Goal: Obtain resource: Download file/media

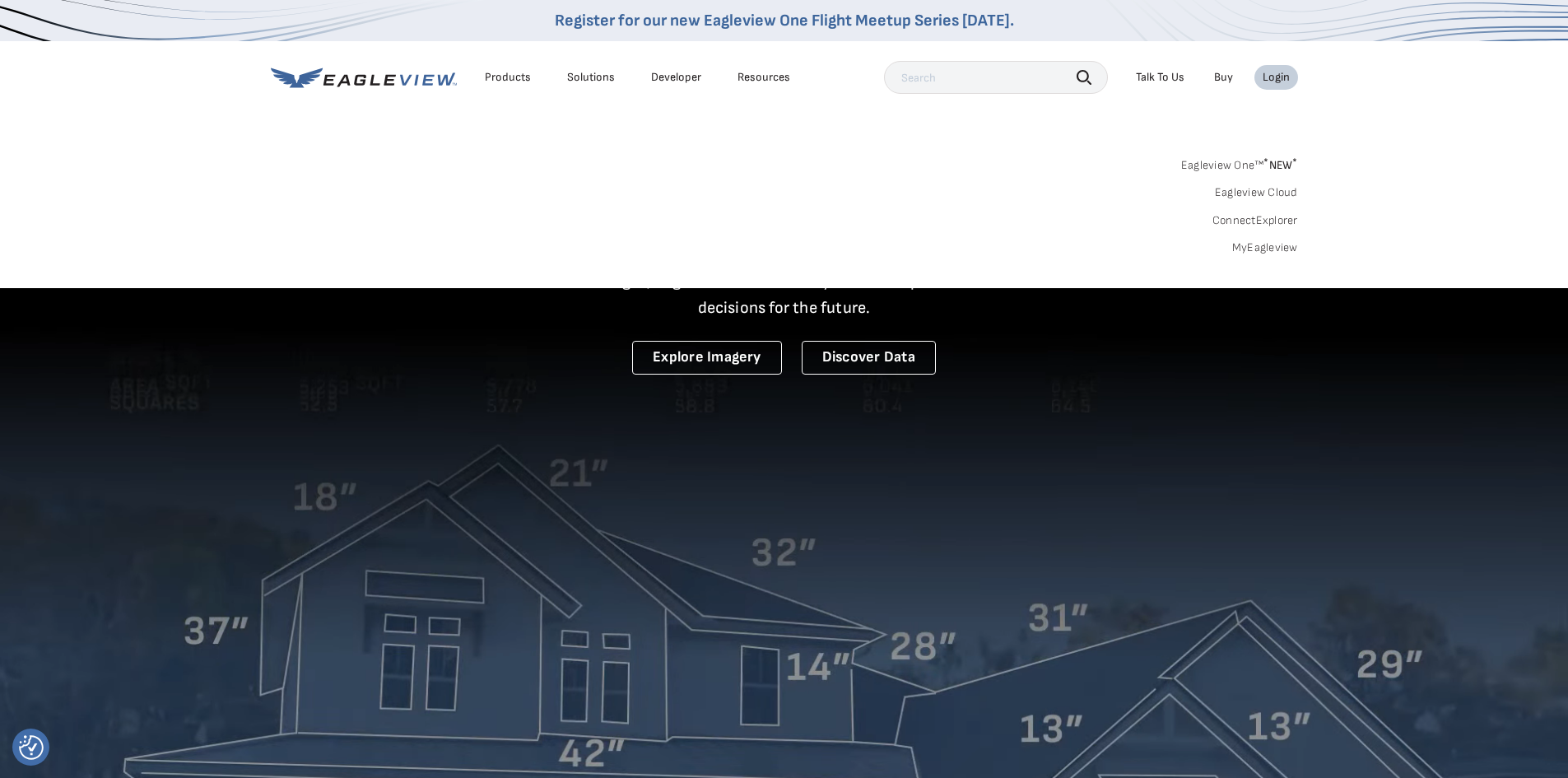
click at [1244, 243] on link "MyEagleview" at bounding box center [1265, 247] width 66 height 15
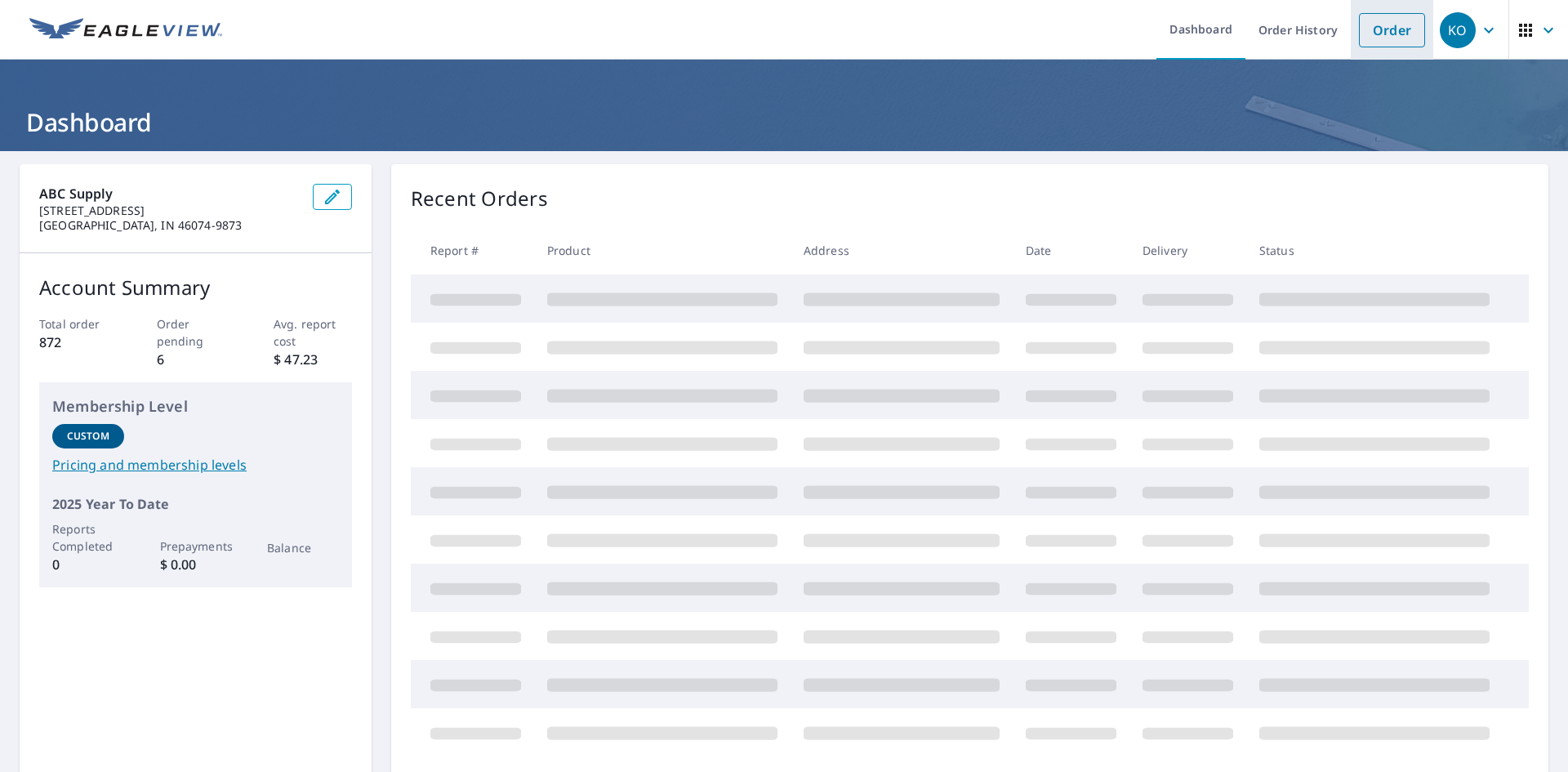
click at [1364, 43] on link "Order" at bounding box center [1392, 30] width 66 height 35
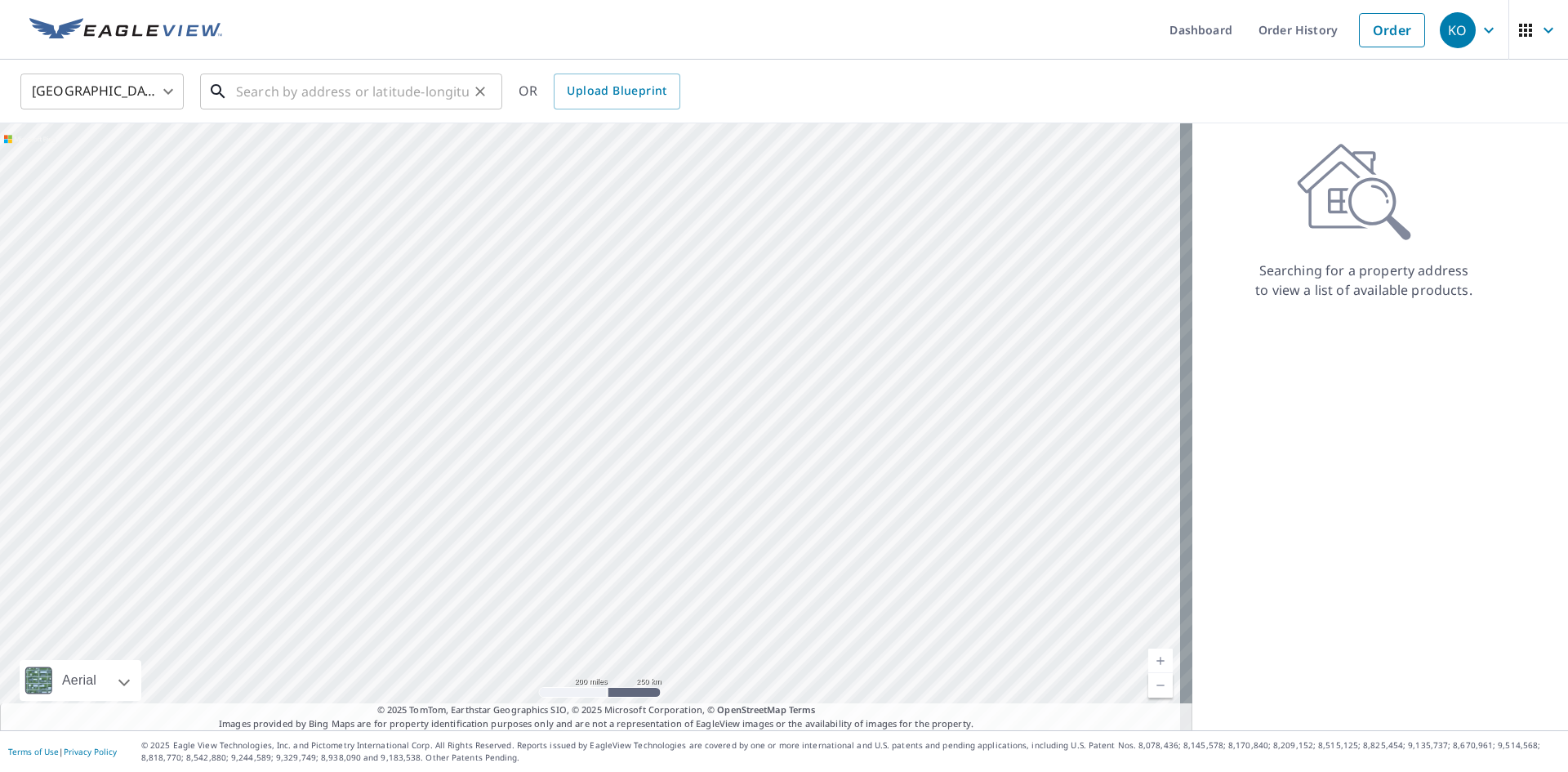
click at [285, 95] on input "text" at bounding box center [352, 91] width 233 height 46
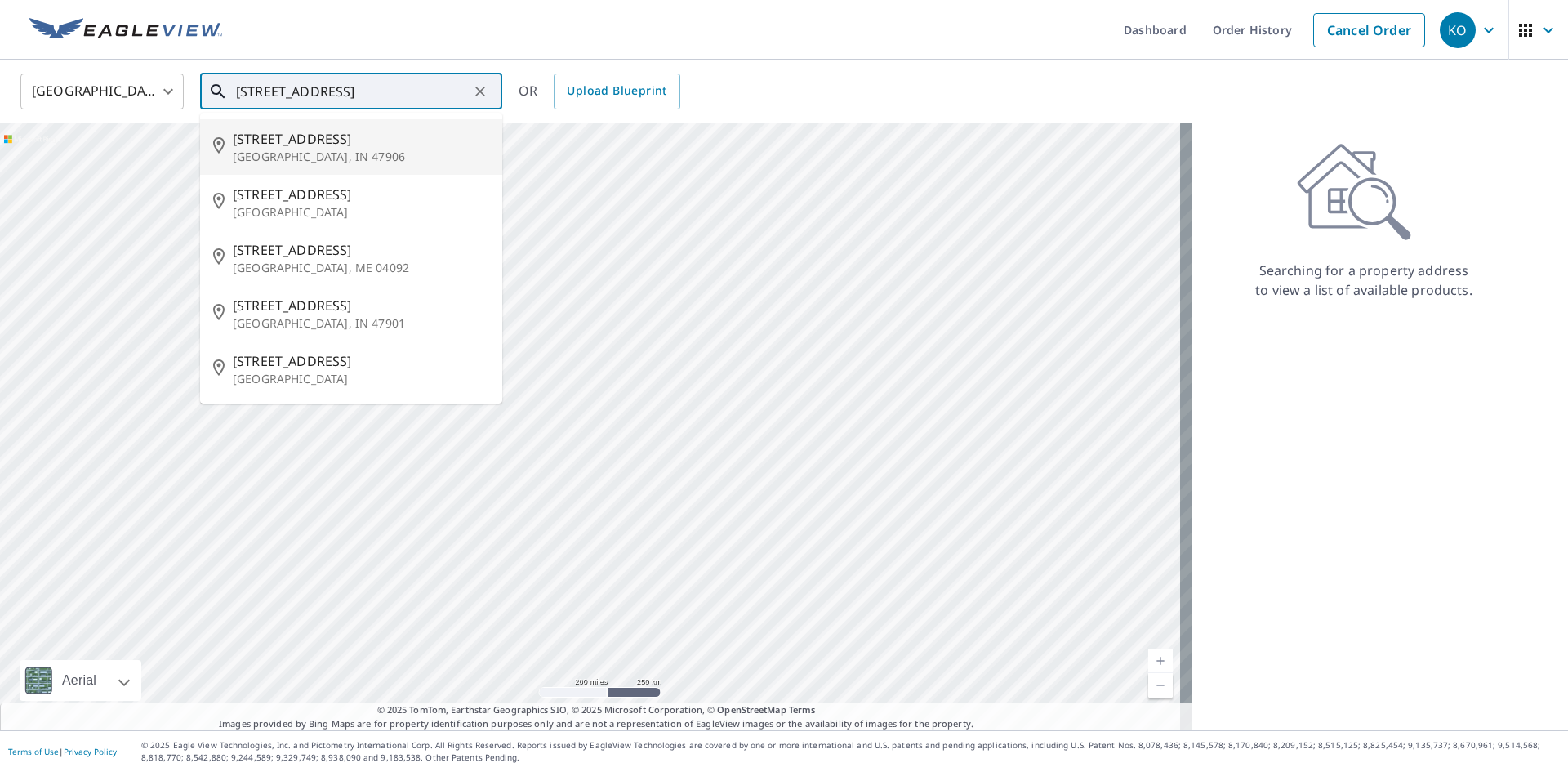
click at [295, 162] on p "West Lafayette, IN 47906" at bounding box center [361, 156] width 257 height 16
type input "320 Brown St West Lafayette, IN 47906"
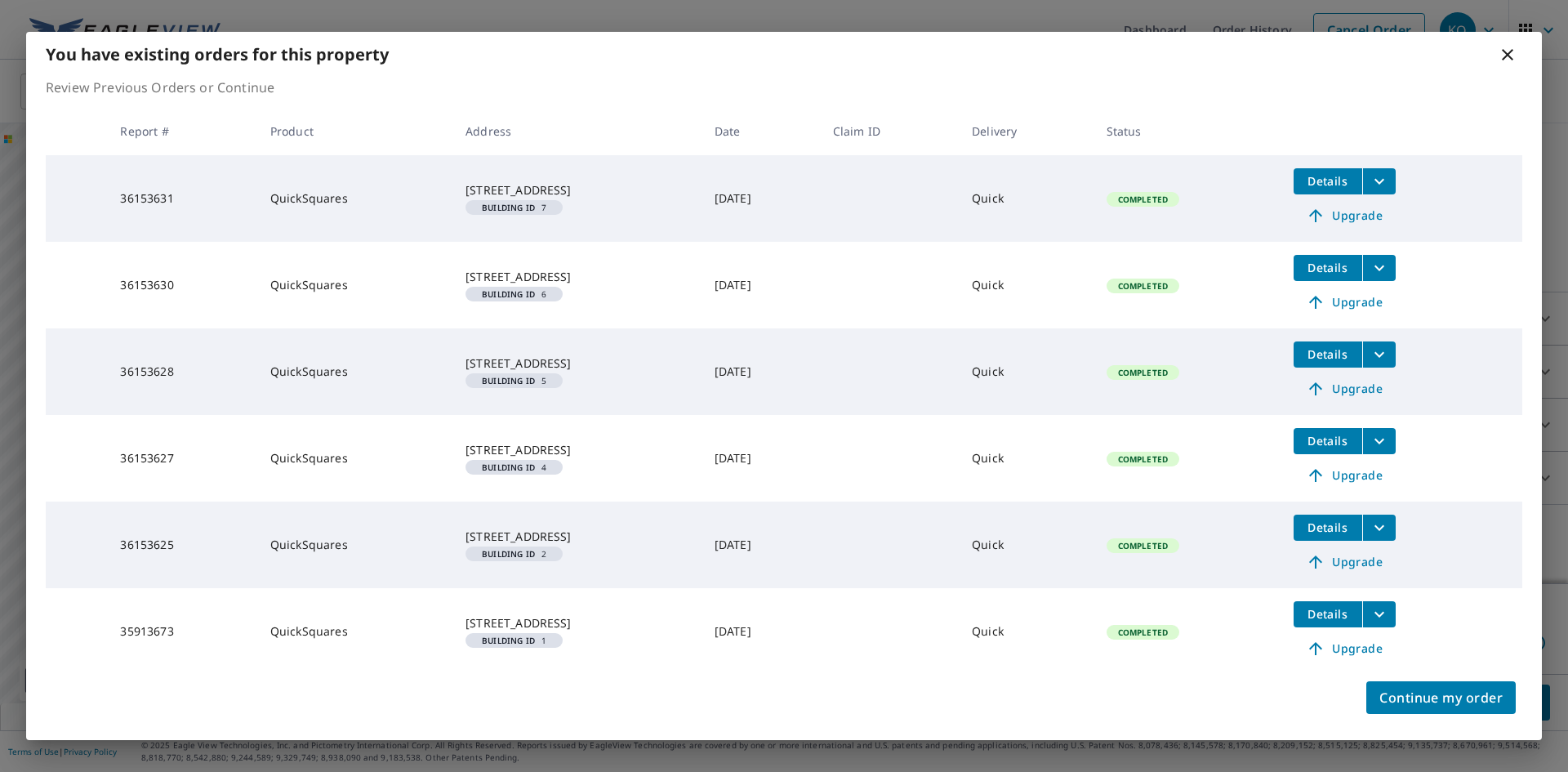
click at [1359, 453] on button "Details" at bounding box center [1328, 441] width 69 height 26
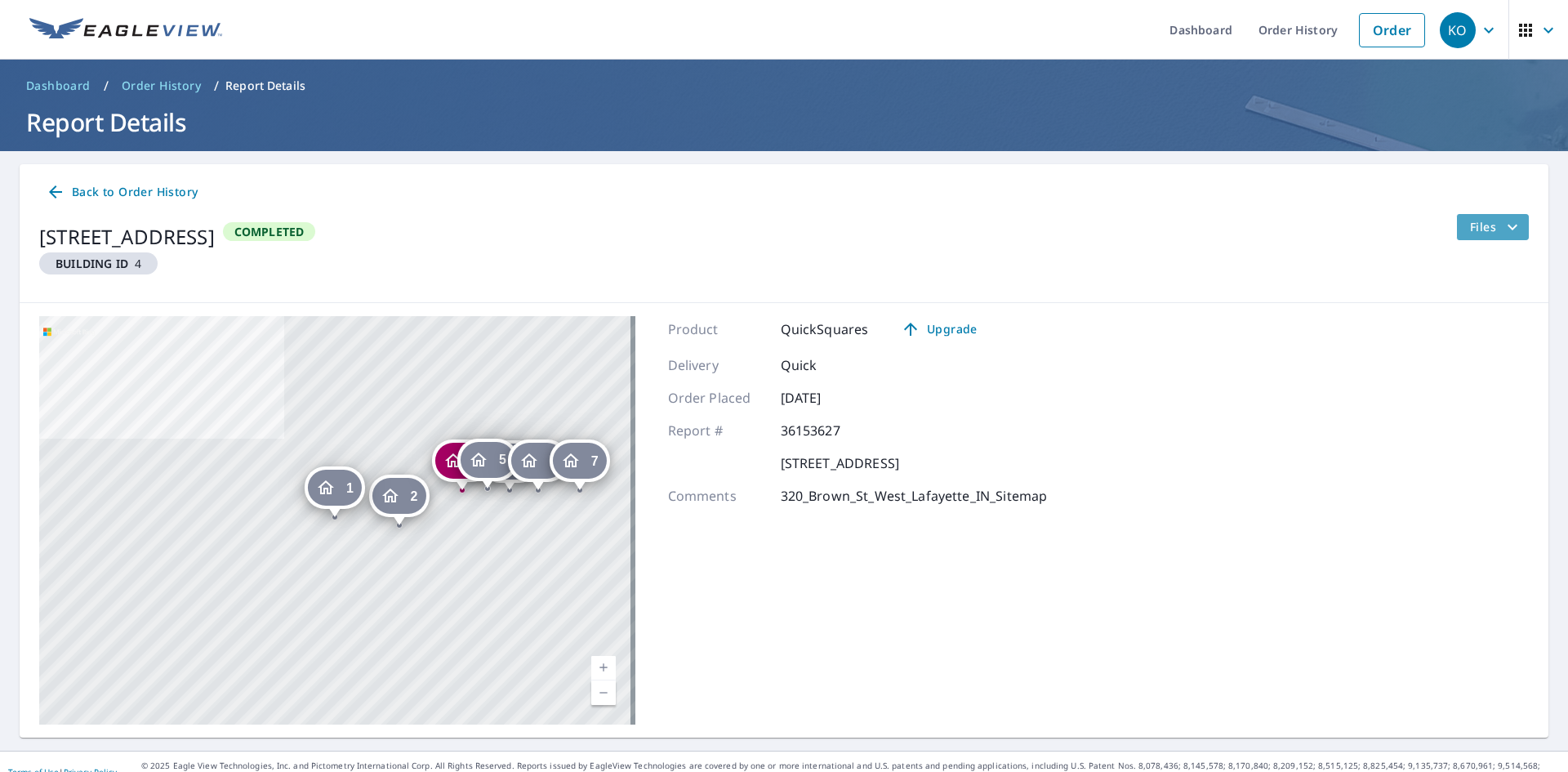
click at [1471, 230] on span "Files" at bounding box center [1497, 226] width 52 height 20
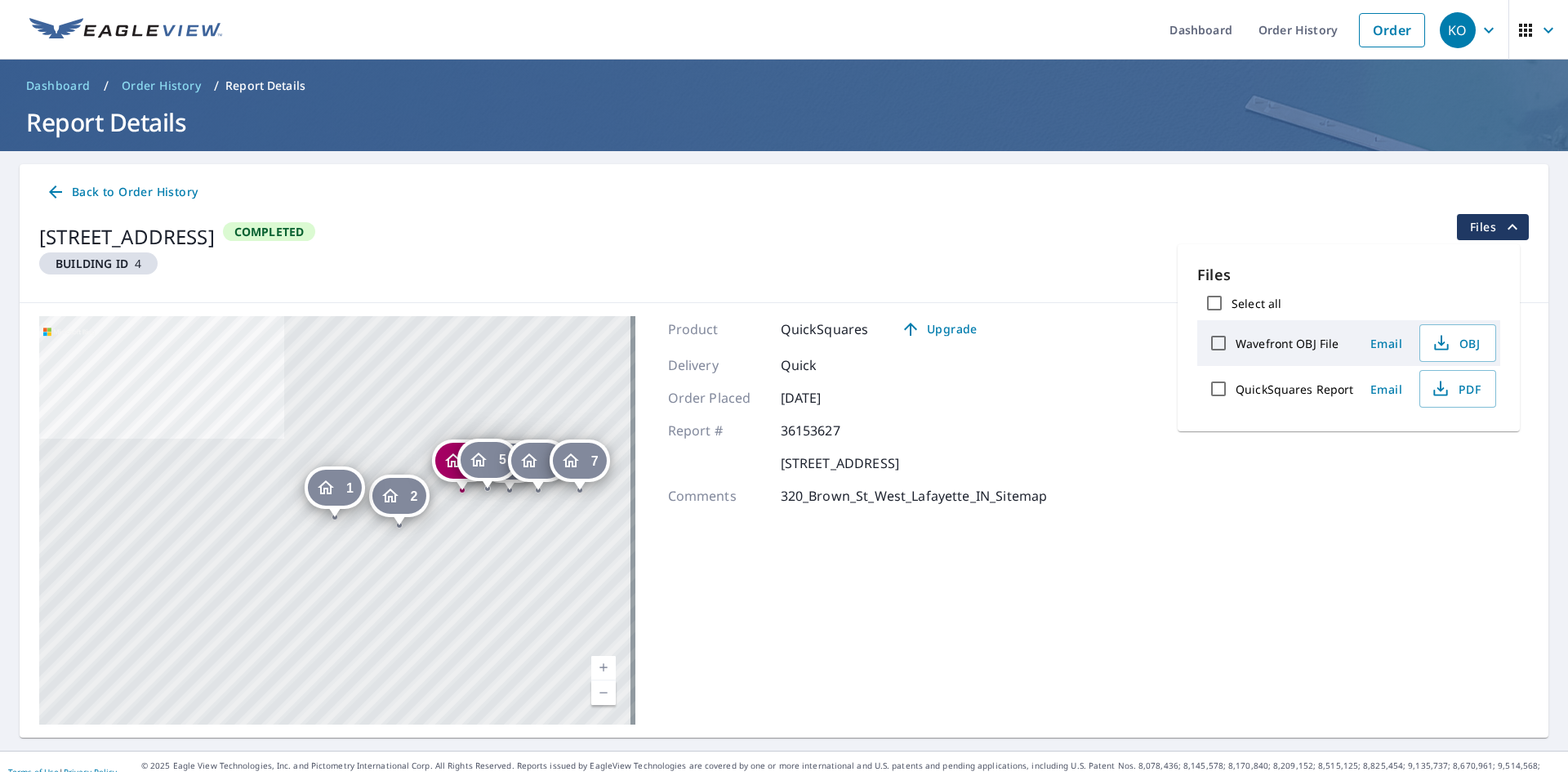
click at [1274, 391] on label "QuickSquares Report" at bounding box center [1295, 389] width 119 height 16
click at [1236, 391] on input "QuickSquares Report" at bounding box center [1219, 389] width 35 height 35
checkbox input "true"
click at [1398, 448] on icon "button" at bounding box center [1403, 446] width 20 height 20
click at [1442, 448] on span "Download" at bounding box center [1437, 446] width 87 height 20
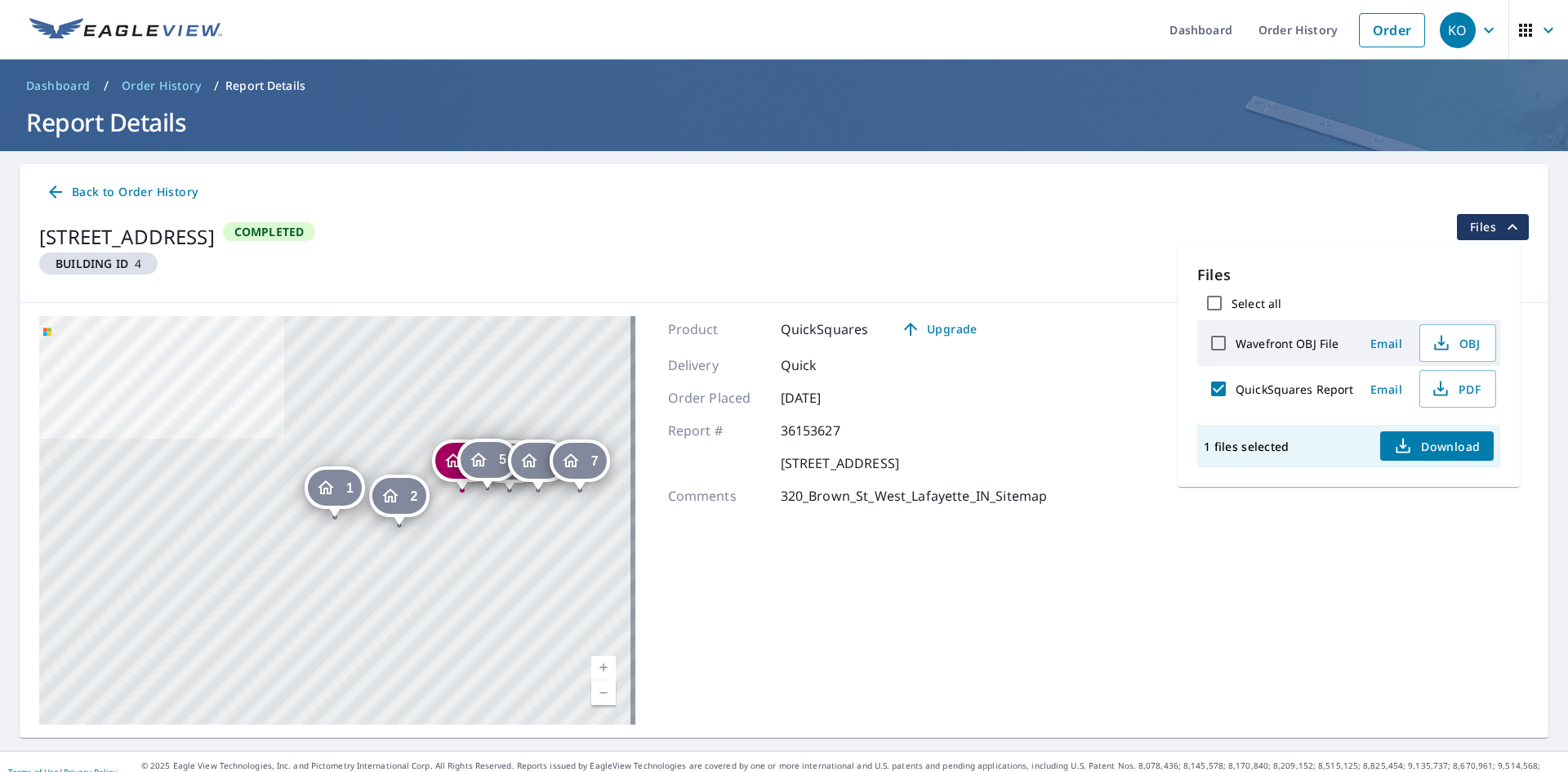
click at [79, 186] on span "Back to Order History" at bounding box center [121, 193] width 152 height 21
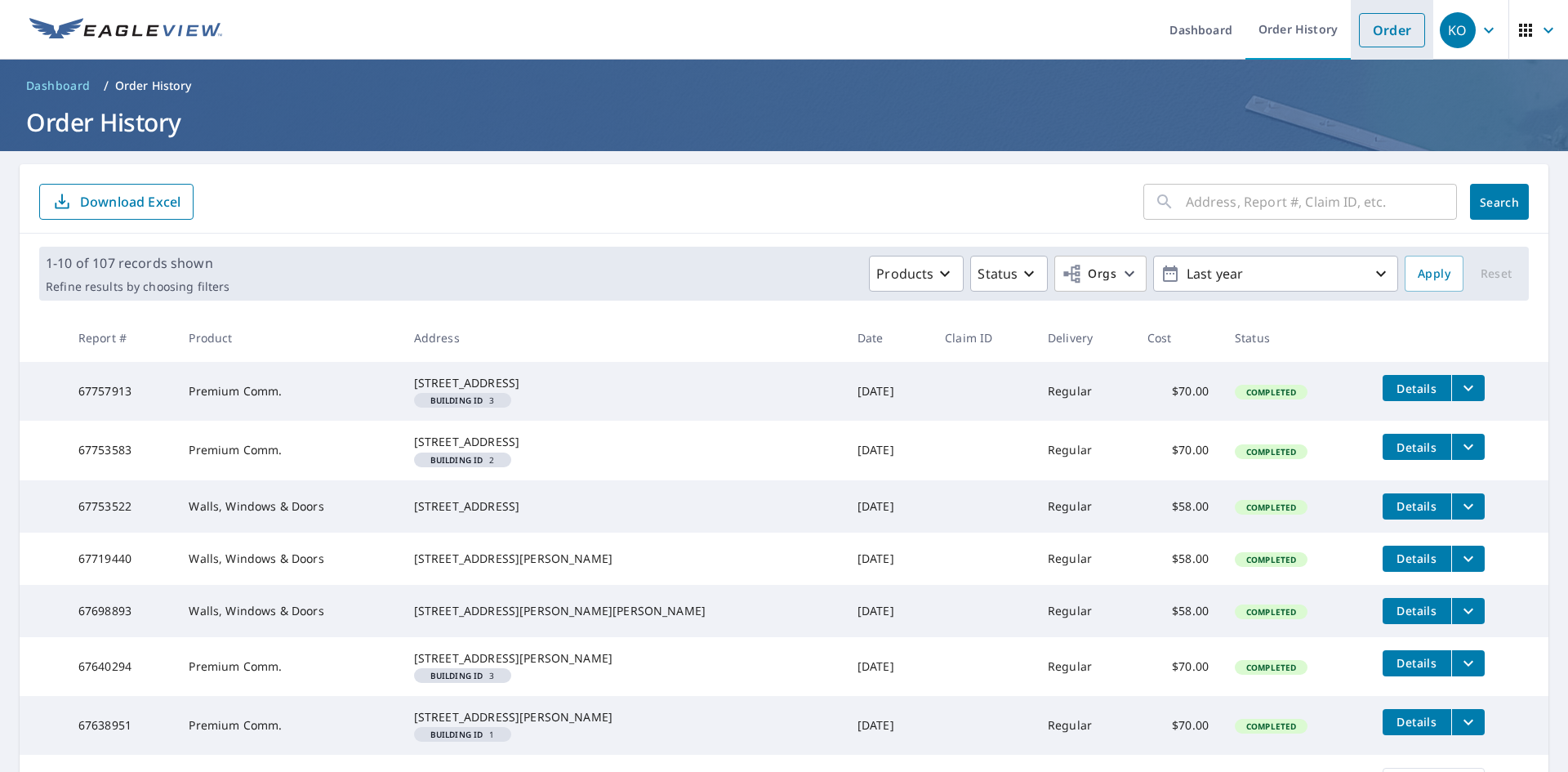
click at [1373, 31] on link "Order" at bounding box center [1392, 30] width 66 height 35
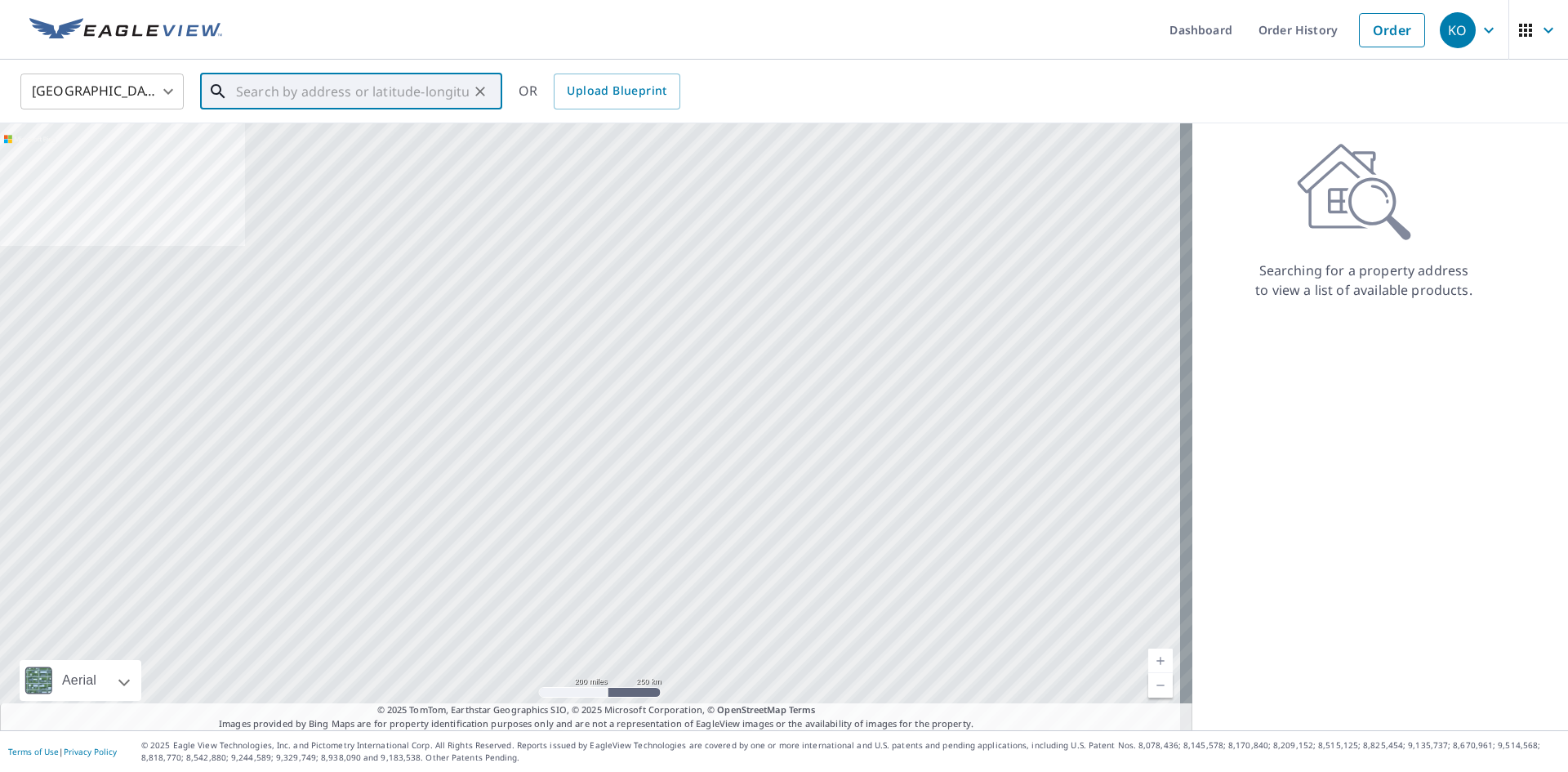
click at [365, 89] on input "text" at bounding box center [352, 91] width 233 height 46
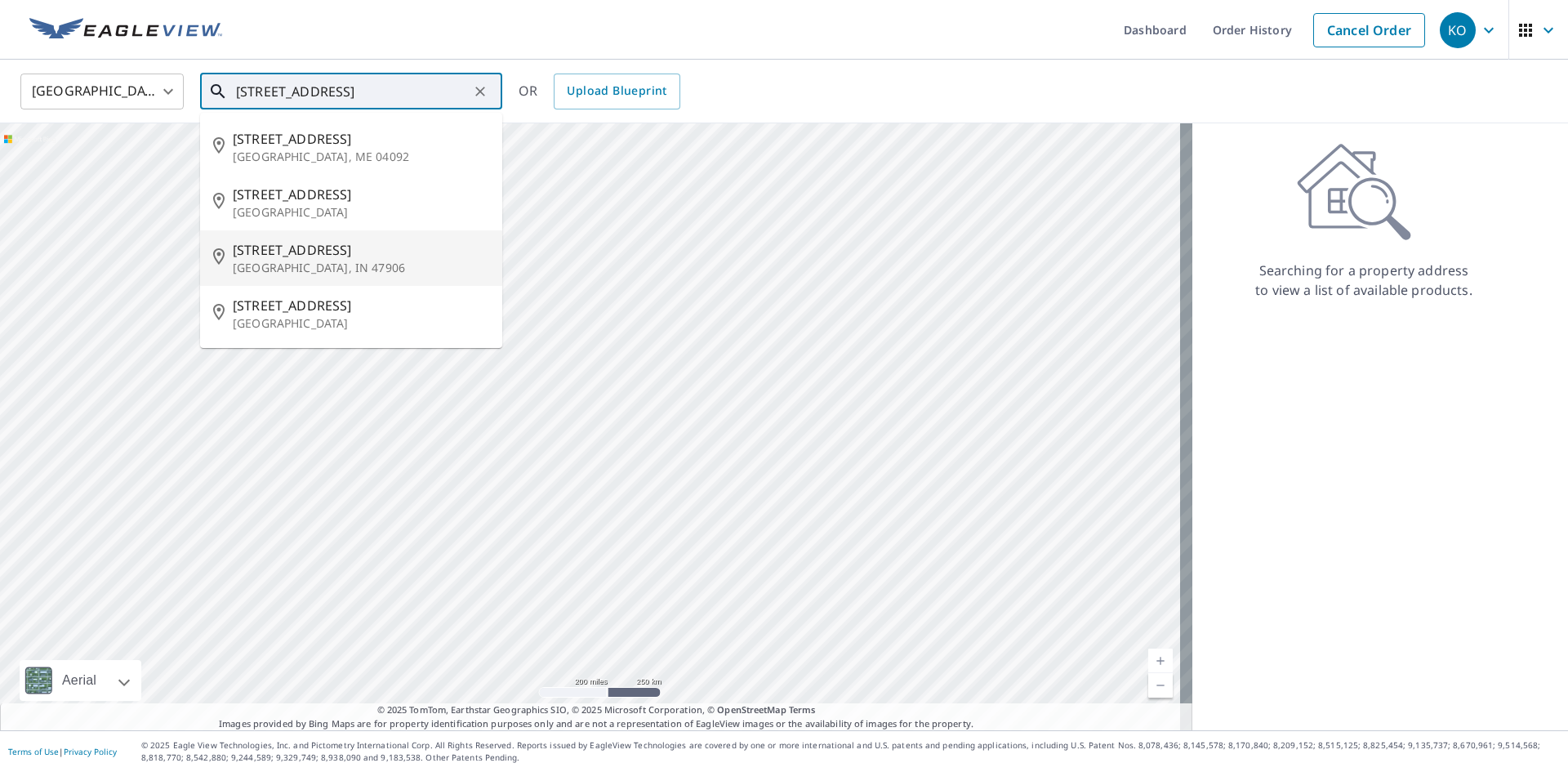
click at [342, 267] on p "West Lafayette, IN 47906" at bounding box center [361, 267] width 257 height 16
type input "320 Brown St West Lafayette, IN 47906"
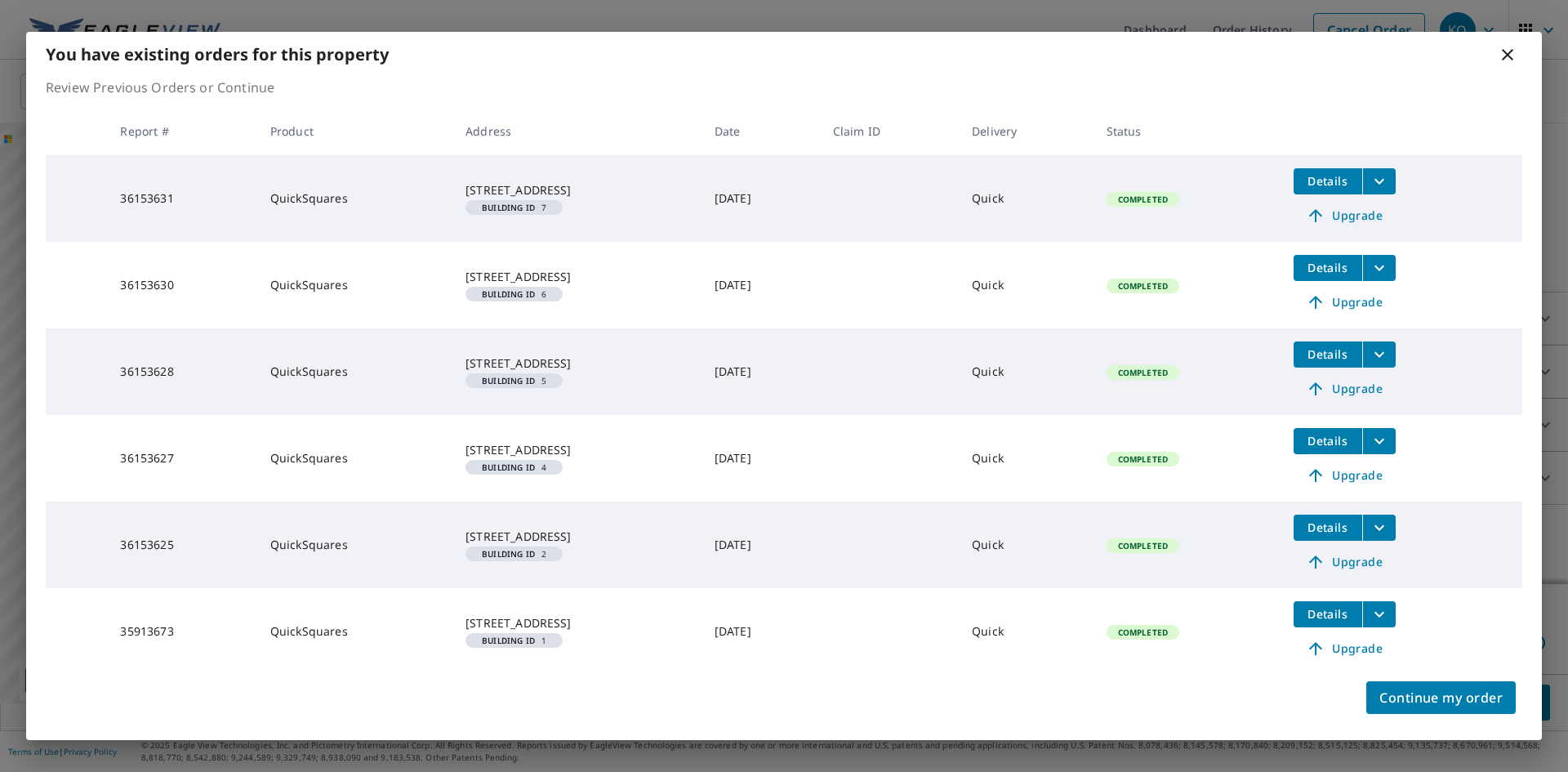
click at [1353, 526] on span "Details" at bounding box center [1328, 527] width 49 height 16
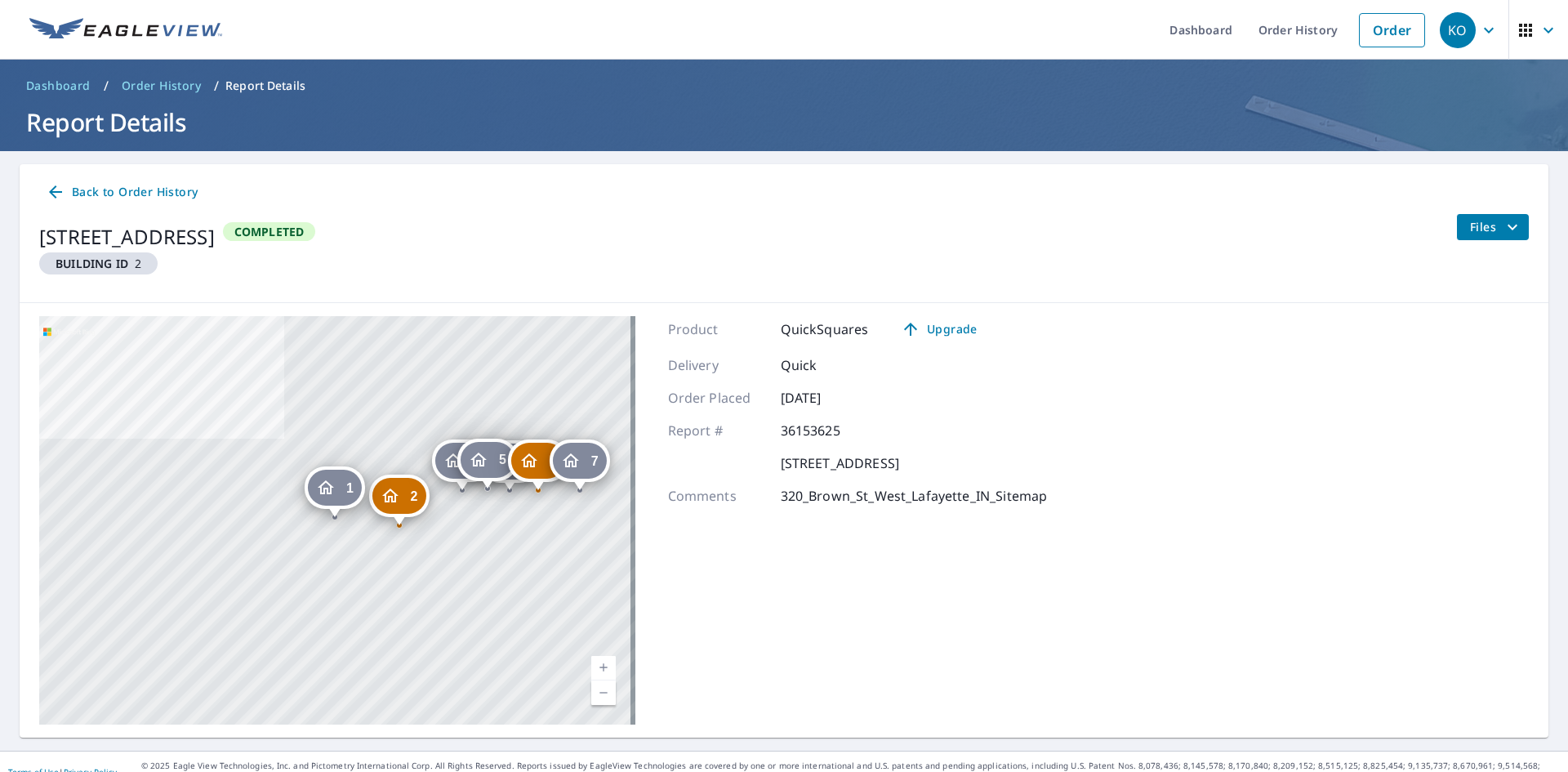
click at [1471, 224] on span "Files" at bounding box center [1497, 226] width 52 height 20
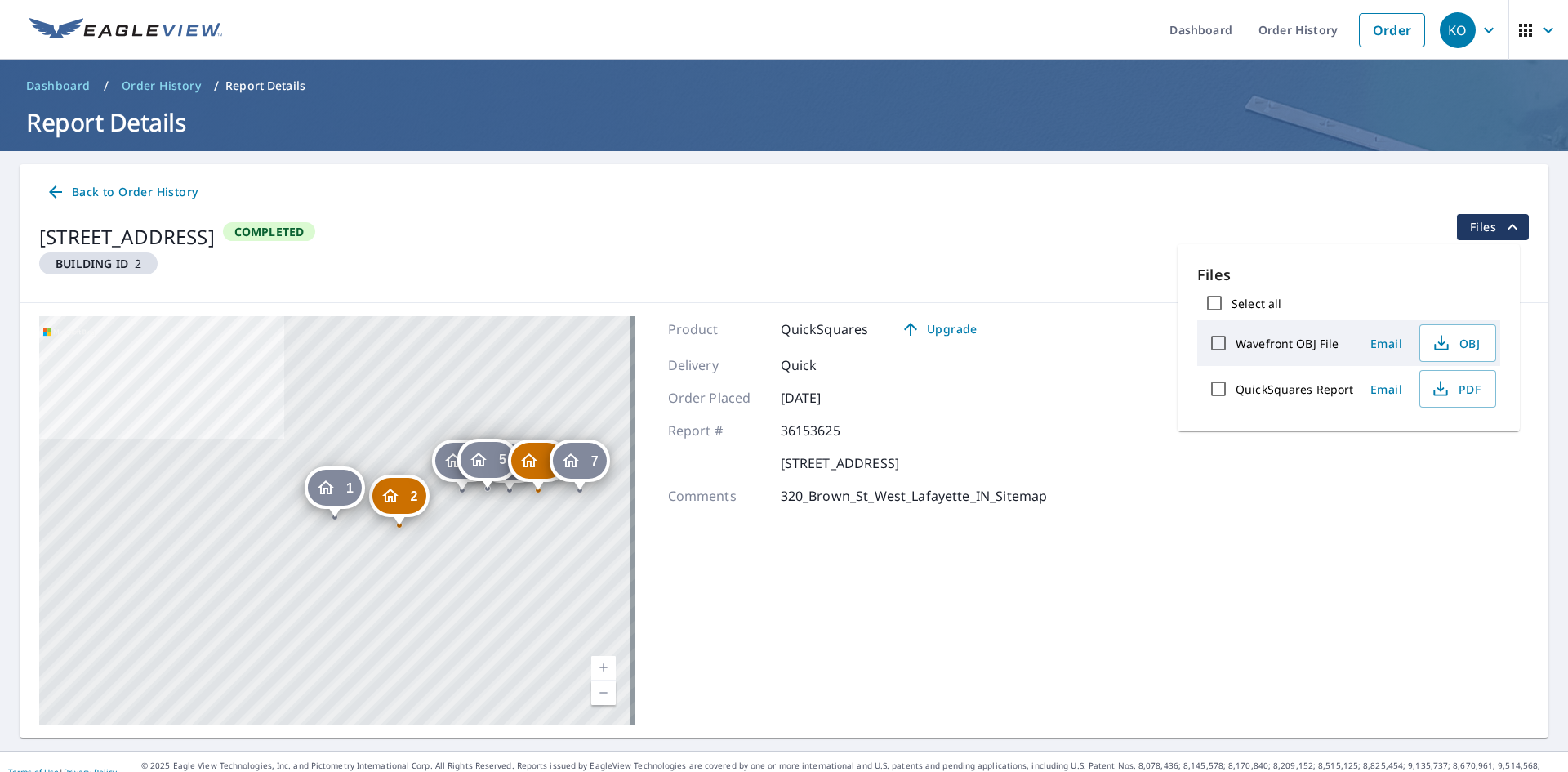
click at [1222, 386] on input "QuickSquares Report" at bounding box center [1219, 389] width 35 height 35
checkbox input "true"
click at [1420, 452] on span "Download" at bounding box center [1437, 446] width 87 height 20
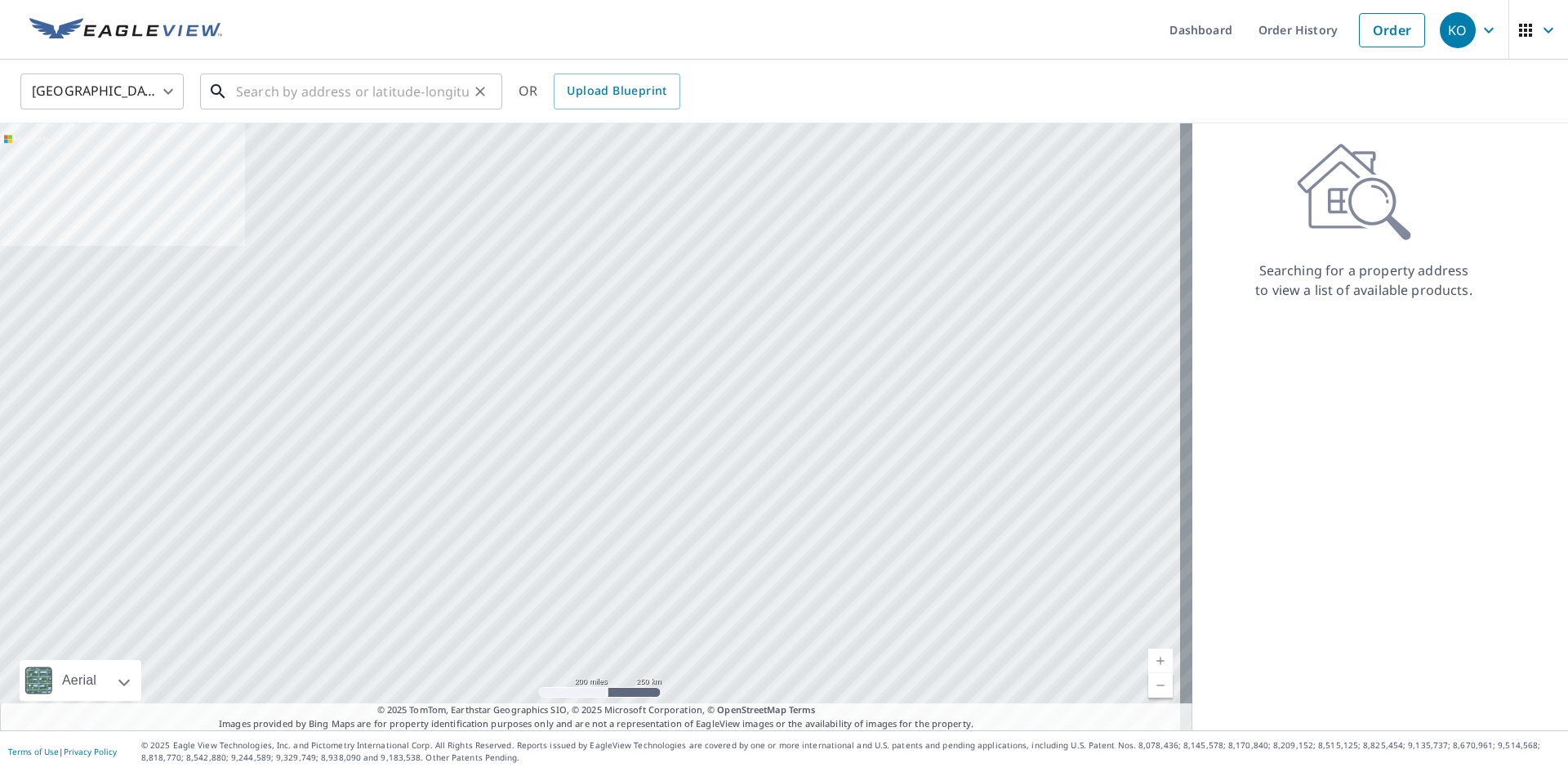
click at [278, 91] on input "text" at bounding box center [352, 91] width 233 height 46
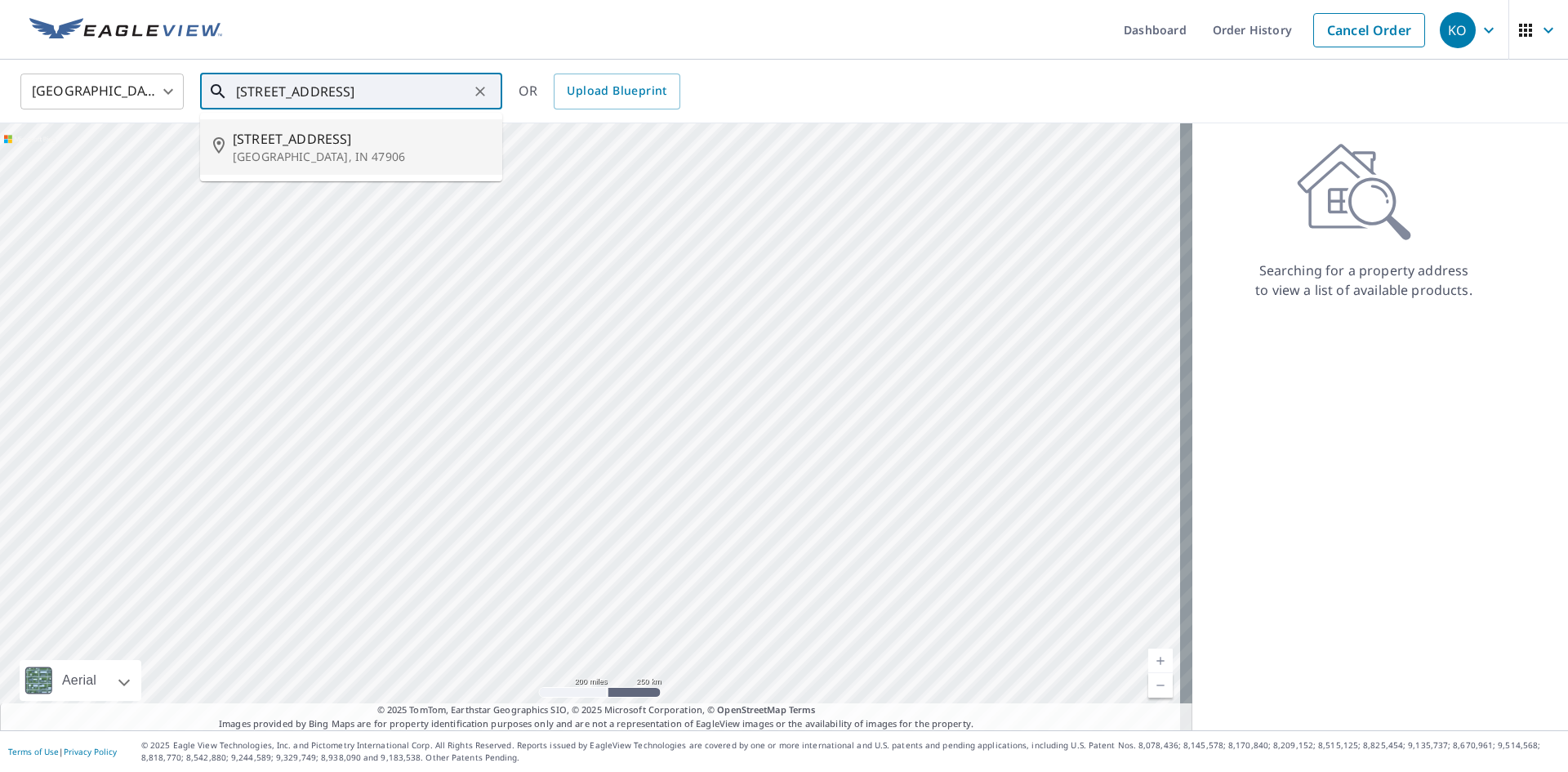
click at [256, 159] on p "West Lafayette, IN 47906" at bounding box center [361, 156] width 257 height 16
type input "320 Brown St West Lafayette, IN 47906"
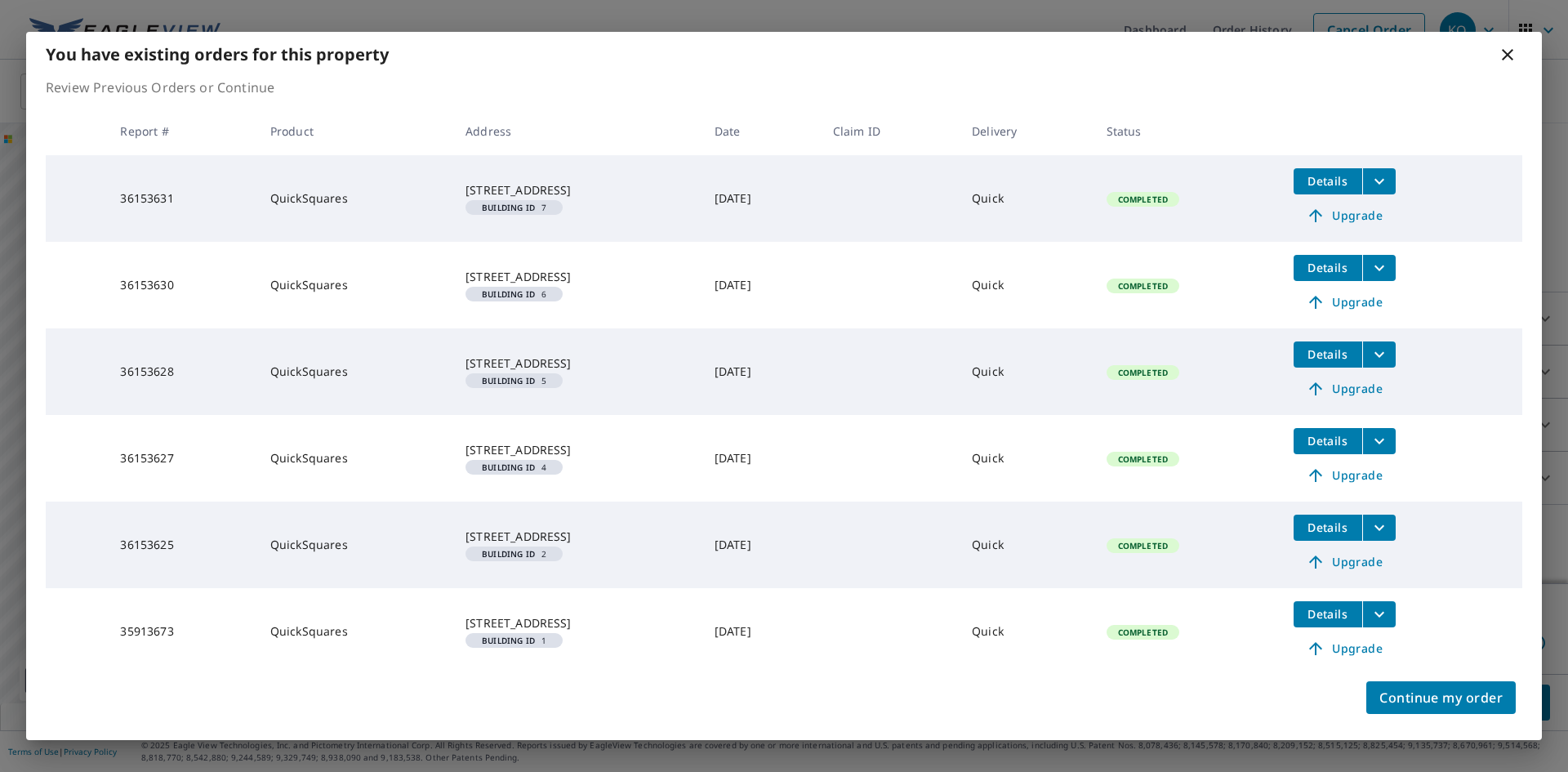
click at [1353, 617] on span "Details" at bounding box center [1328, 614] width 49 height 16
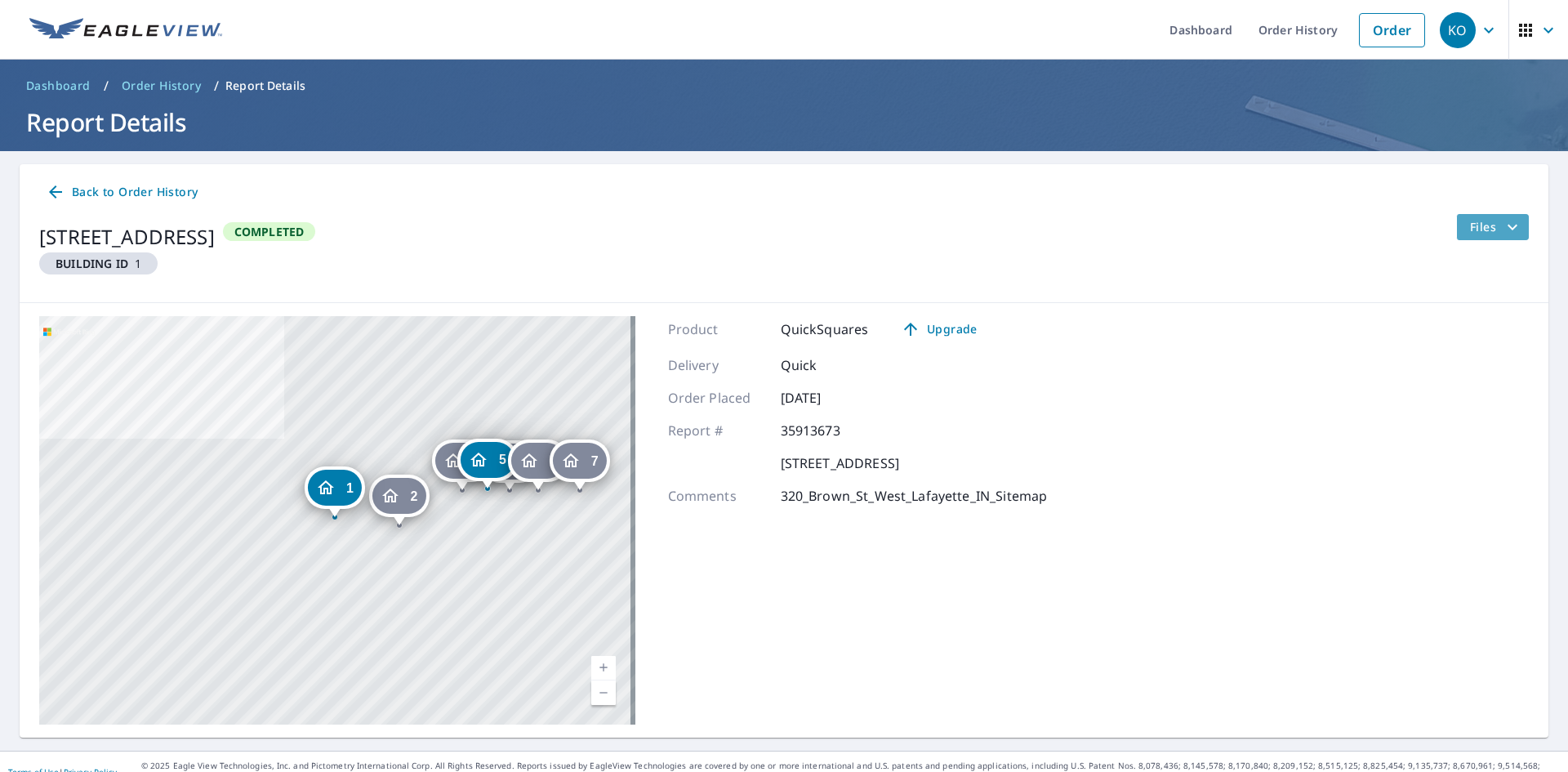
click at [1472, 219] on span "Files" at bounding box center [1497, 226] width 52 height 20
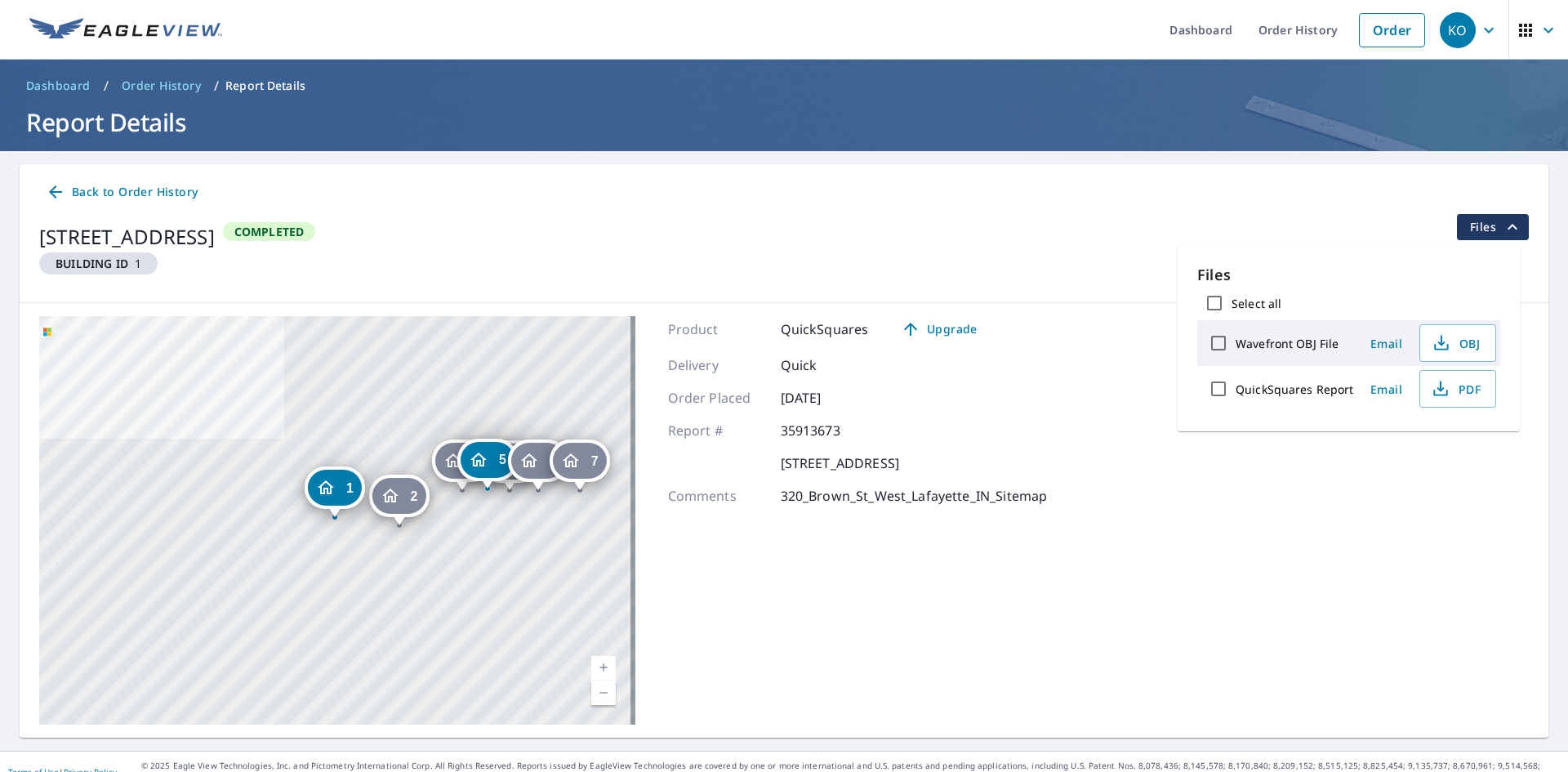
click at [1216, 387] on input "QuickSquares Report" at bounding box center [1219, 389] width 35 height 35
checkbox input "true"
click at [1410, 455] on icon "button" at bounding box center [1403, 446] width 20 height 20
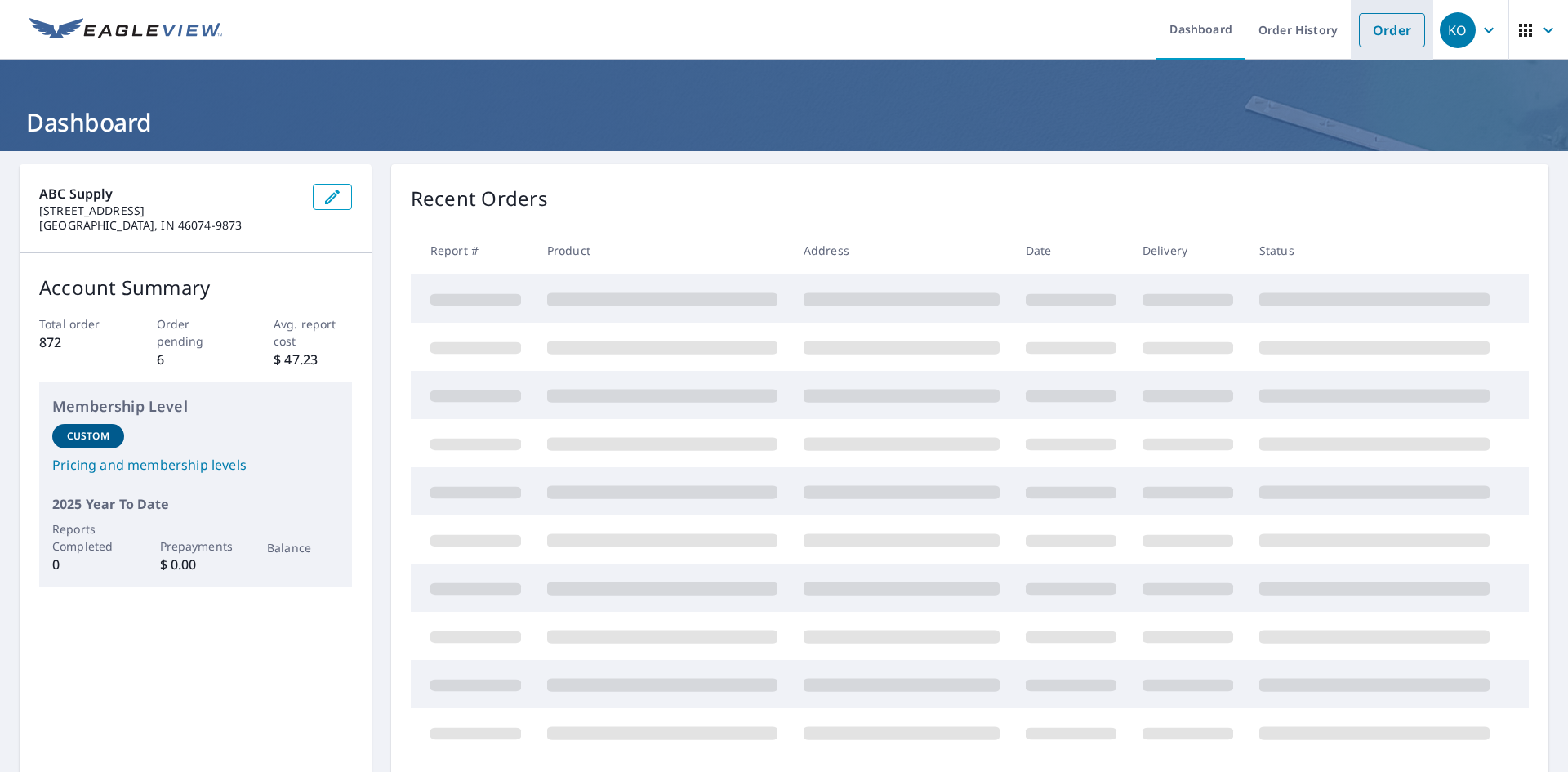
click at [1371, 31] on link "Order" at bounding box center [1392, 30] width 66 height 35
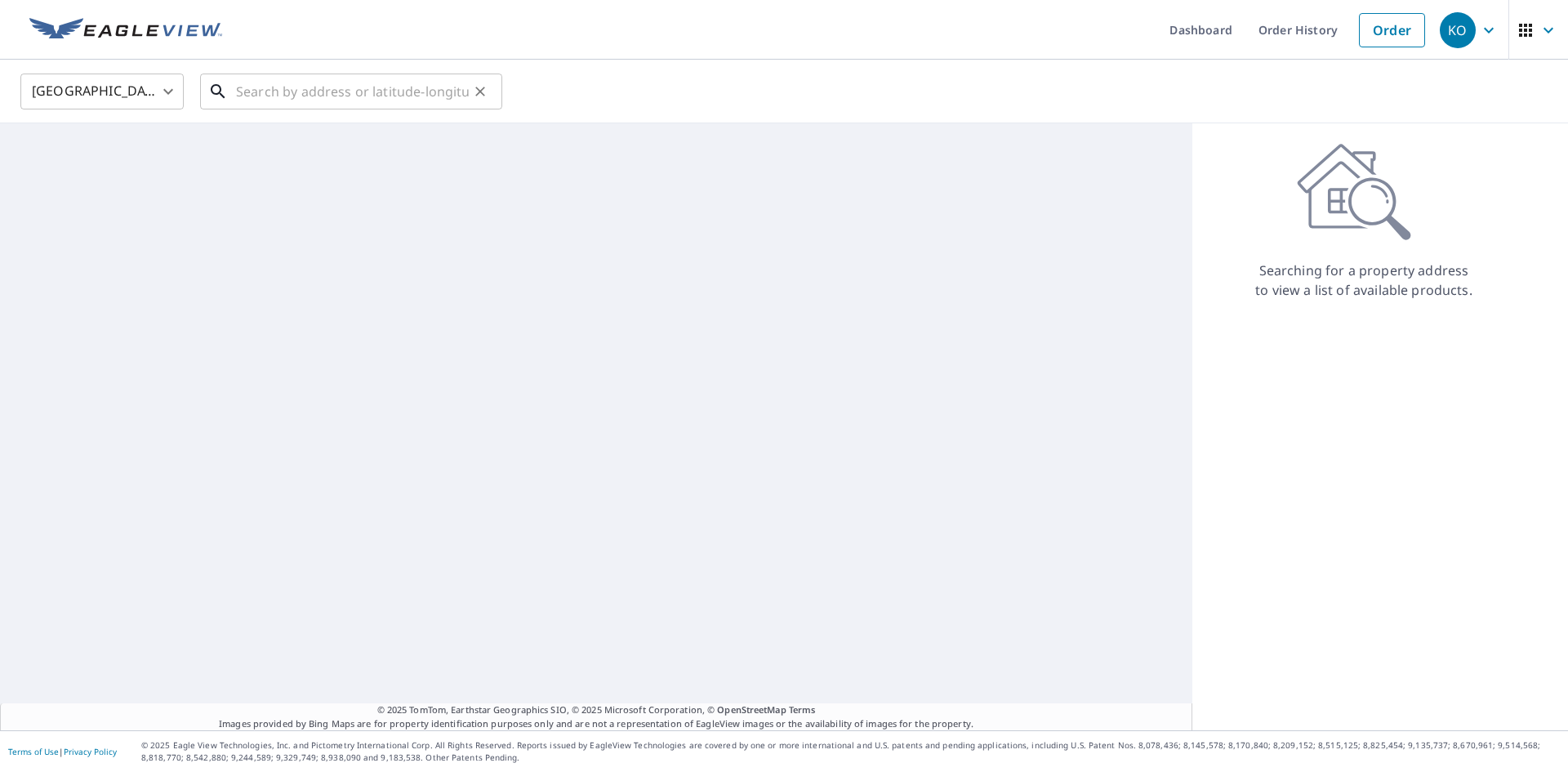
click at [342, 101] on input "text" at bounding box center [352, 91] width 233 height 46
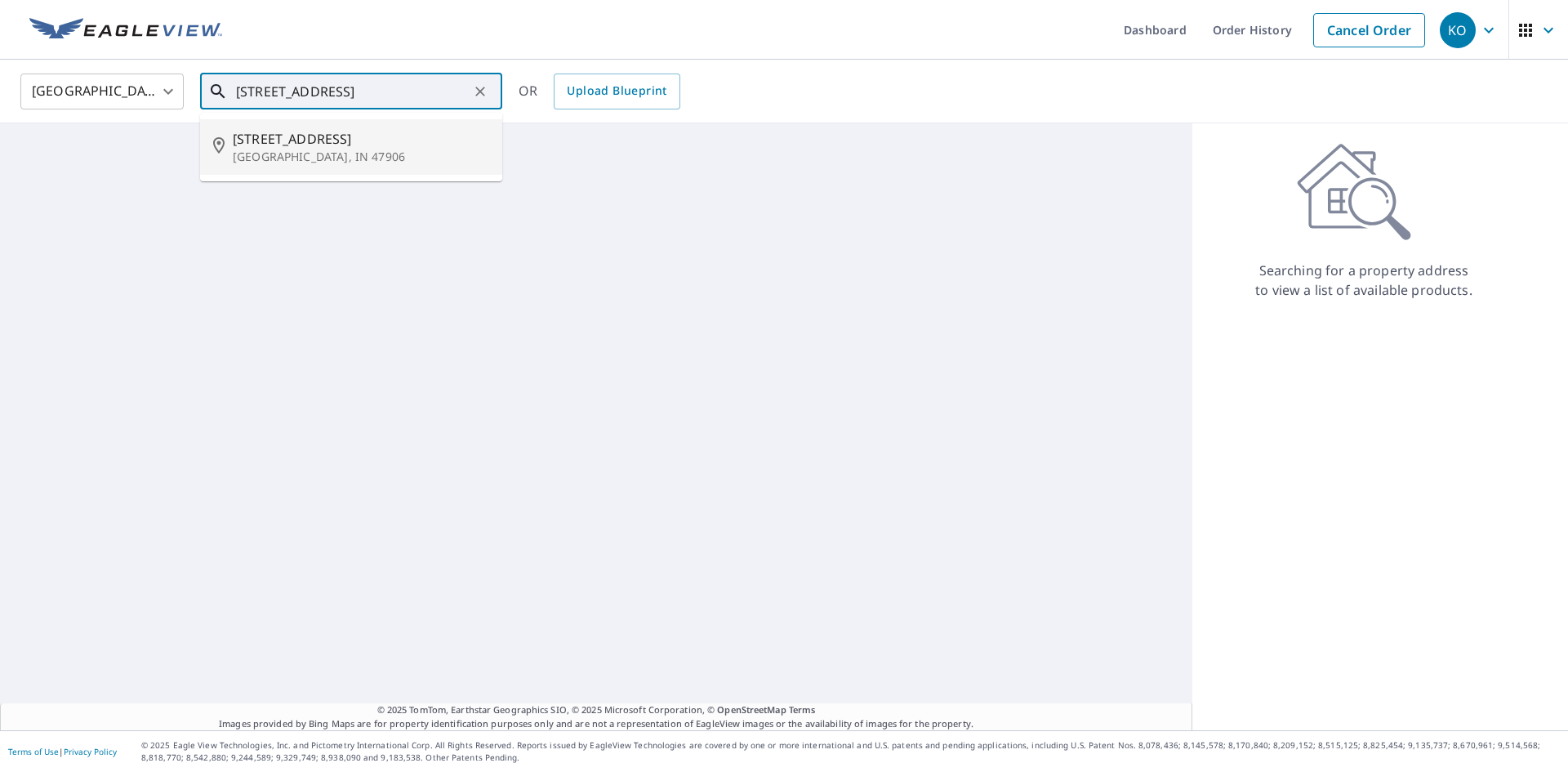
click at [342, 158] on p "West Lafayette, IN 47906" at bounding box center [361, 156] width 257 height 16
type input "320 Brown St West Lafayette, IN 47906"
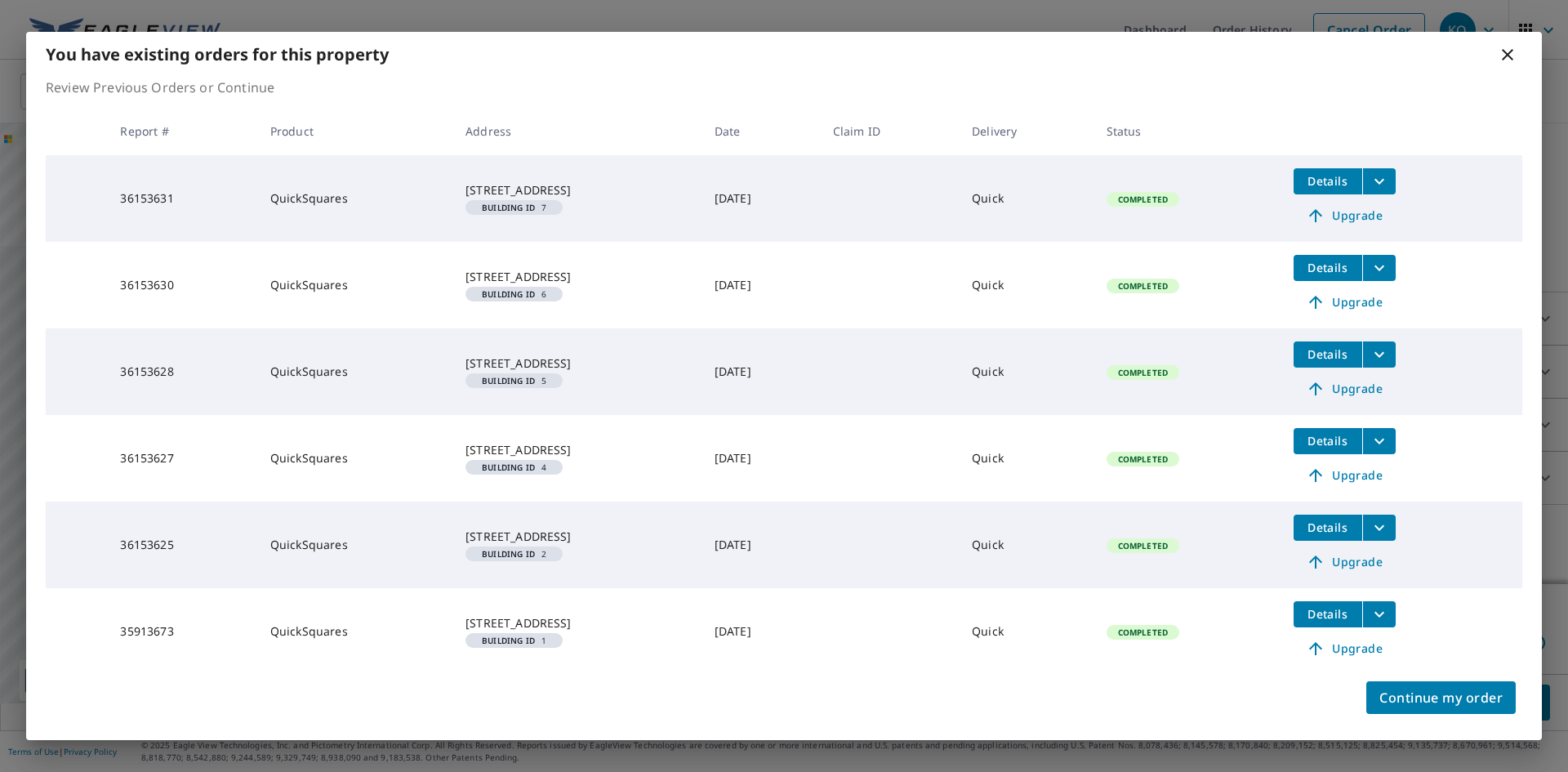
click at [1353, 180] on span "Details" at bounding box center [1328, 181] width 49 height 16
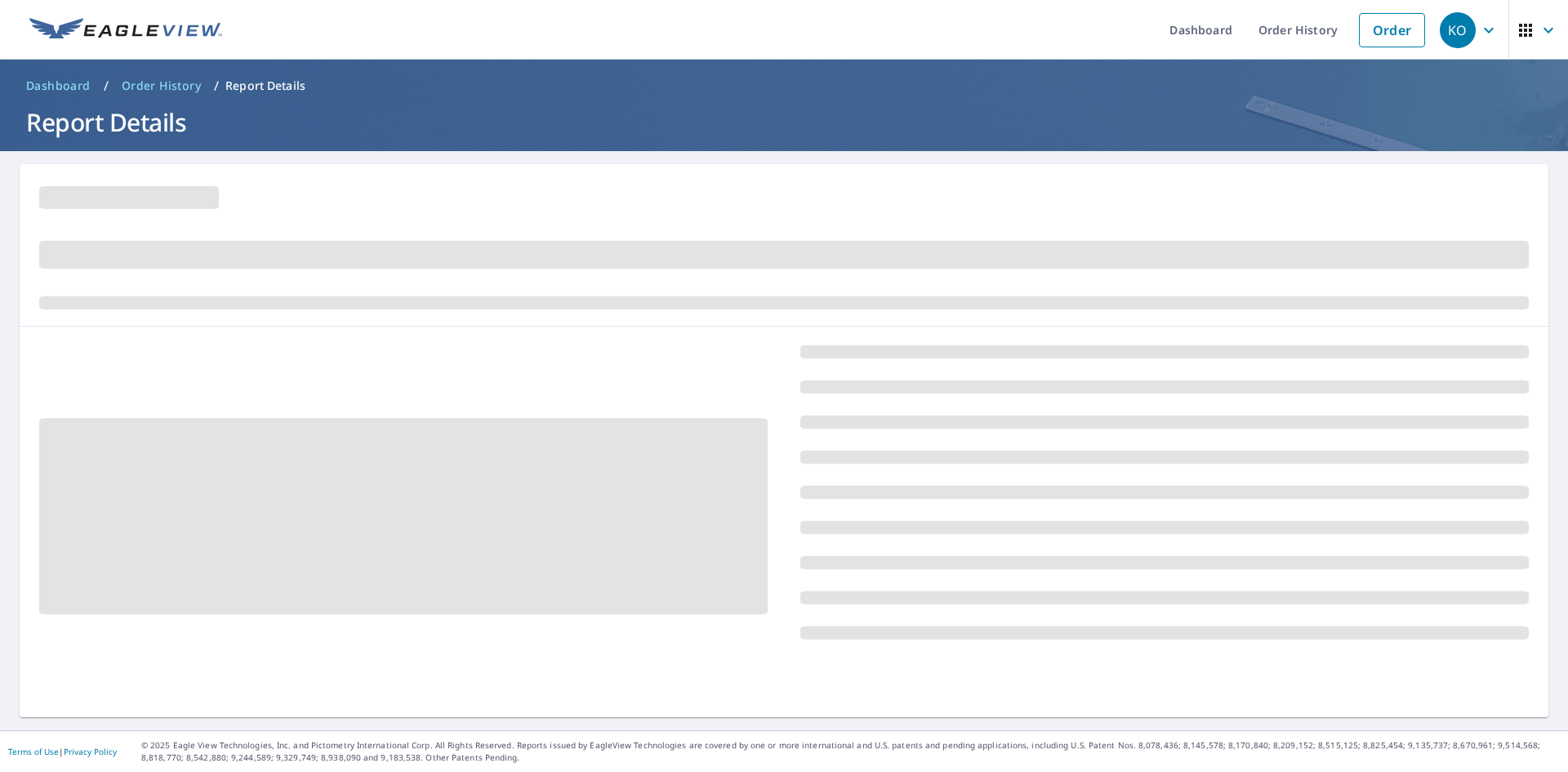
click at [1354, 180] on div at bounding box center [784, 245] width 1529 height 162
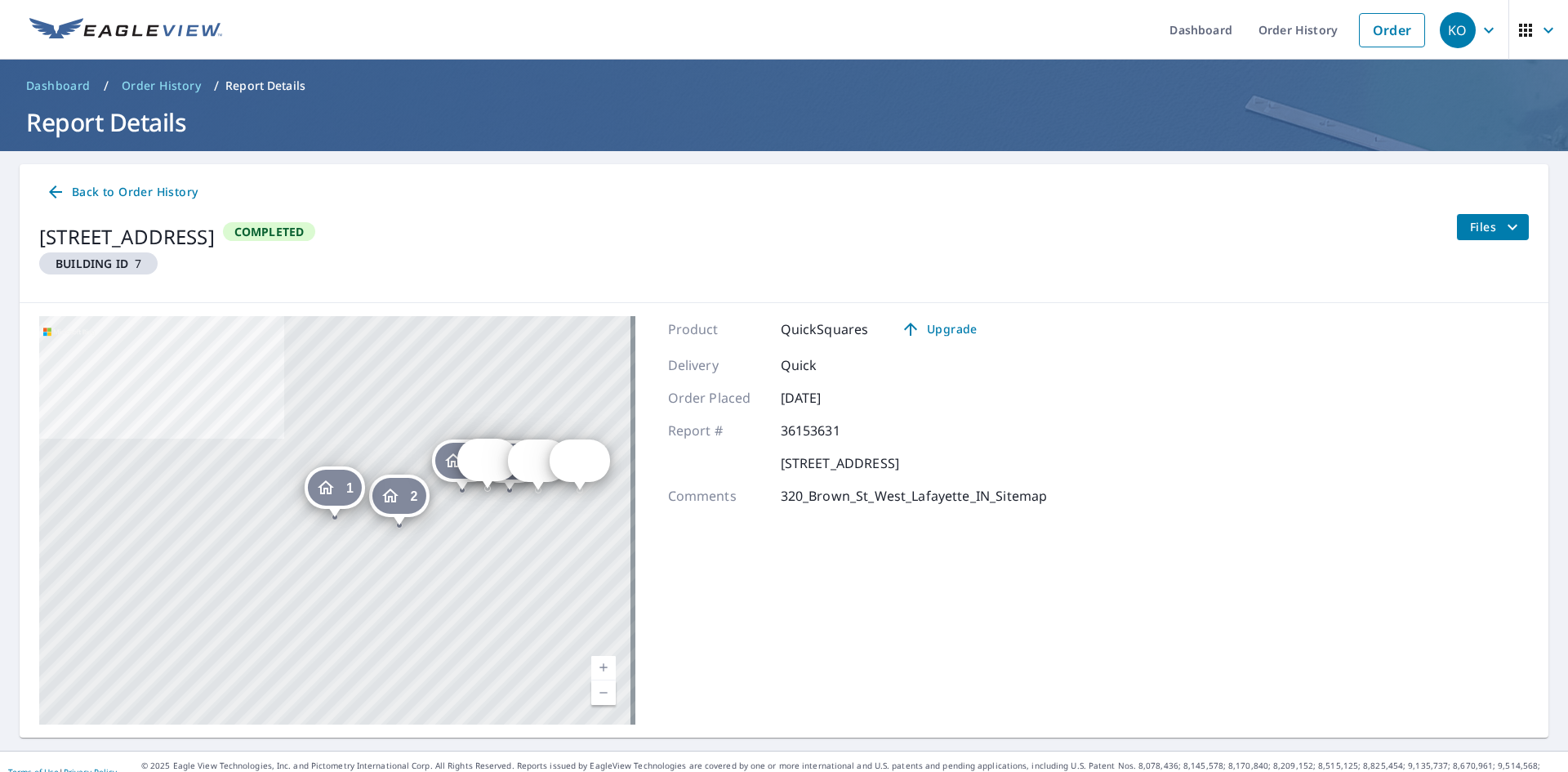
click at [475, 454] on icon "Dropped pin, building 5, Residential property, 320 Brown St West Lafayette, IN …" at bounding box center [478, 460] width 20 height 20
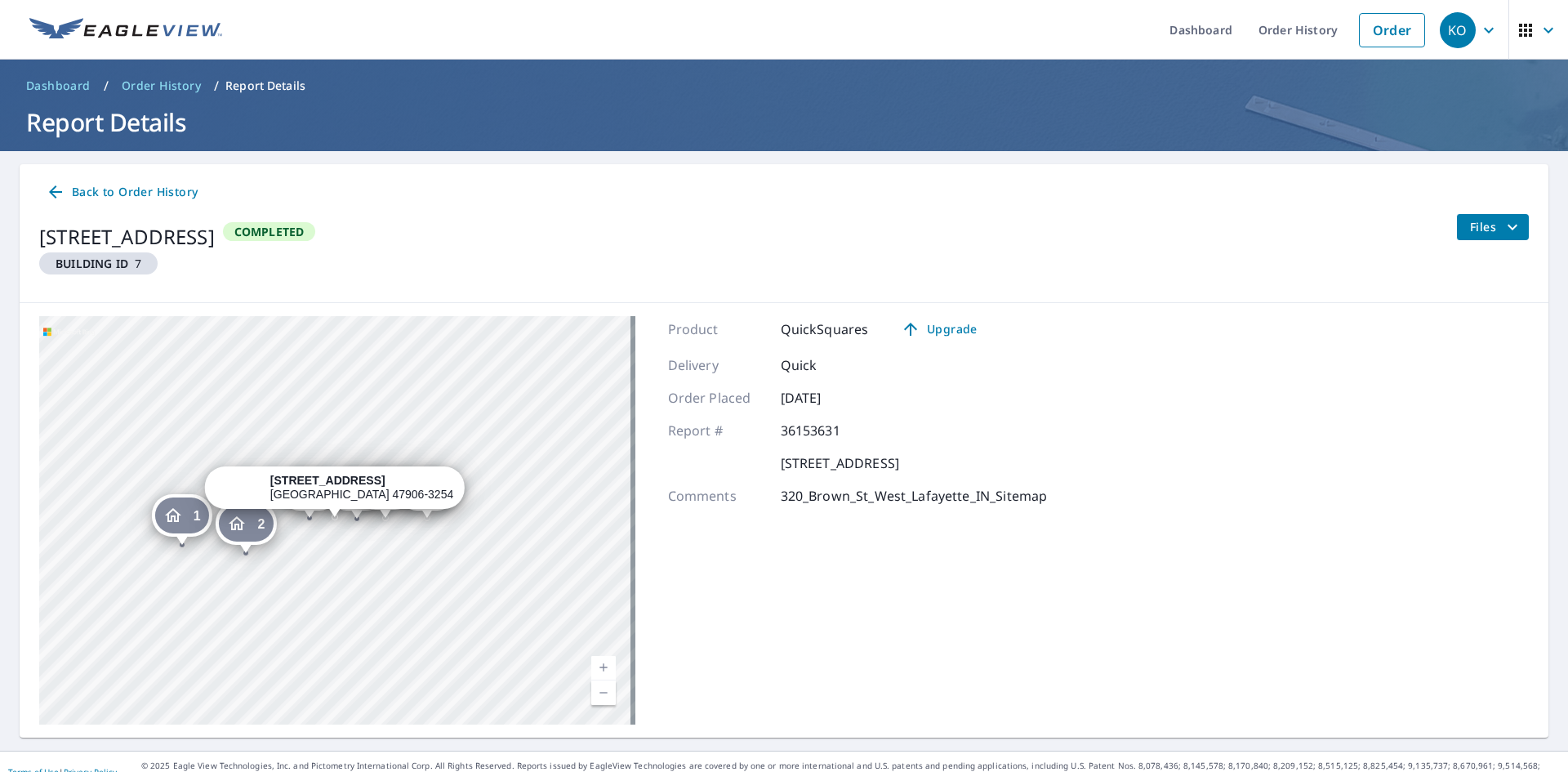
click at [244, 526] on icon "Dropped pin, building 2, Residential property, 320 Brown St West Lafayette, IN …" at bounding box center [237, 523] width 20 height 20
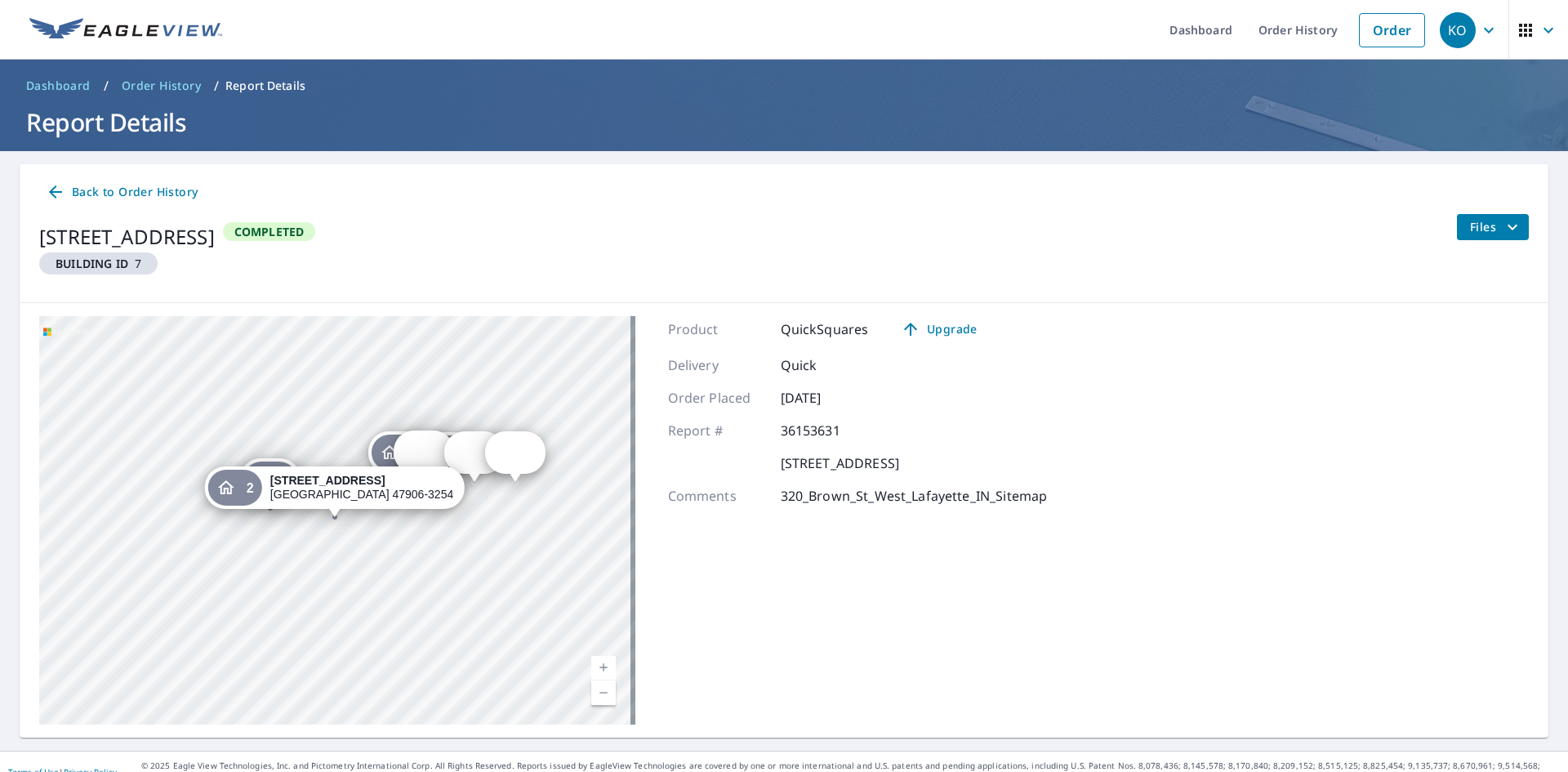
click at [511, 461] on icon "Dropped pin, building 7, Residential property, 320 Brown St West Lafayette, IN …" at bounding box center [506, 452] width 20 height 20
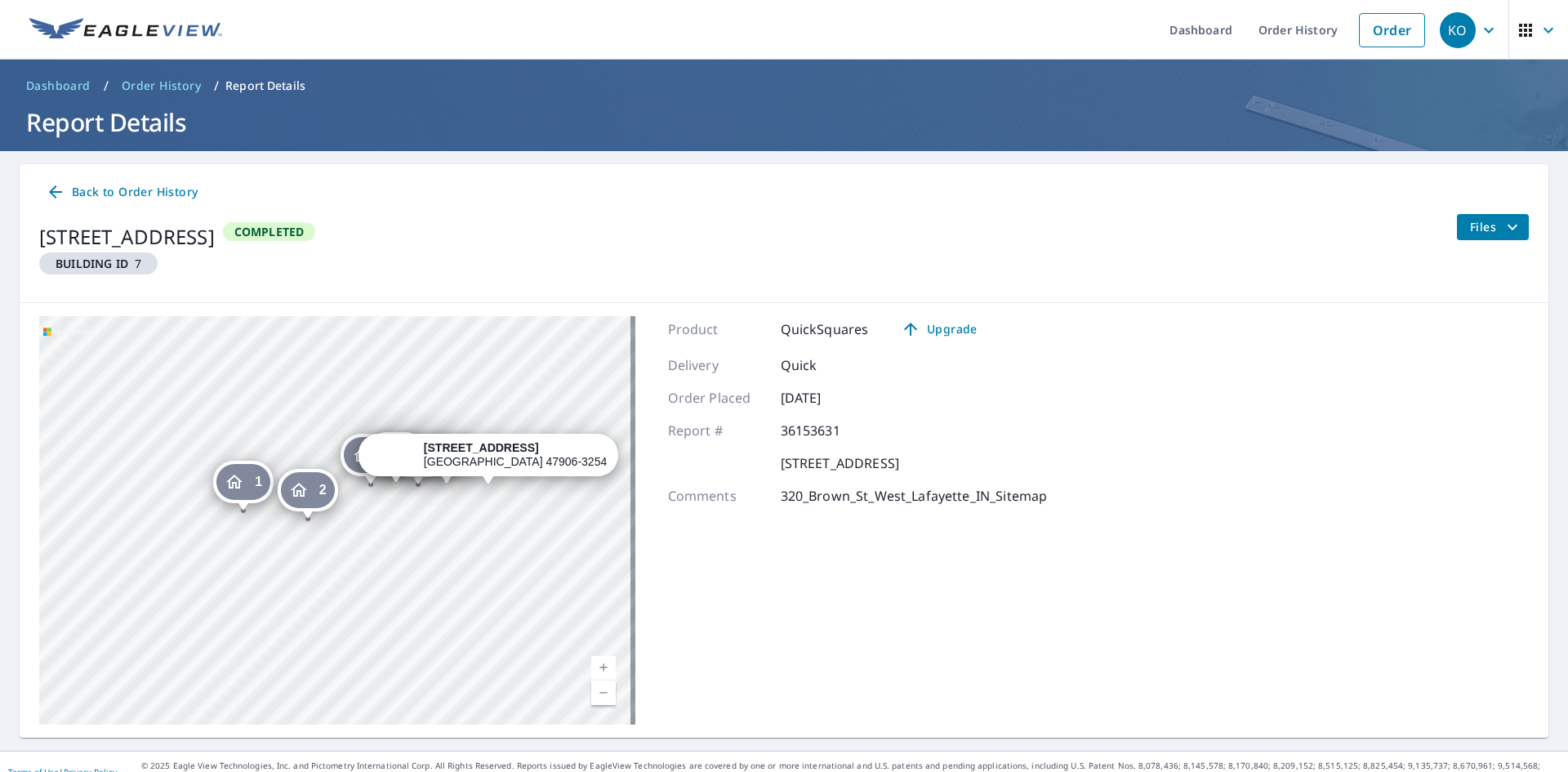
drag, startPoint x: 121, startPoint y: 598, endPoint x: 275, endPoint y: 565, distance: 157.5
click at [275, 565] on div "1 320 Brown St West Lafayette, IN 47906-3254 2 320 Brown St West Lafayette, IN …" at bounding box center [337, 520] width 596 height 409
